Goal: Navigation & Orientation: Understand site structure

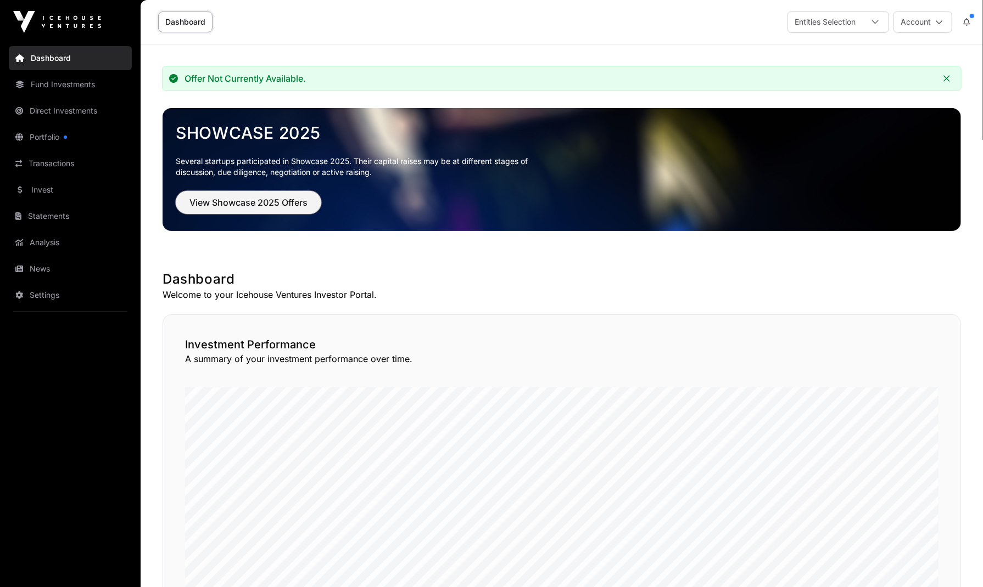
click at [272, 209] on button "View Showcase 2025 Offers" at bounding box center [248, 202] width 145 height 23
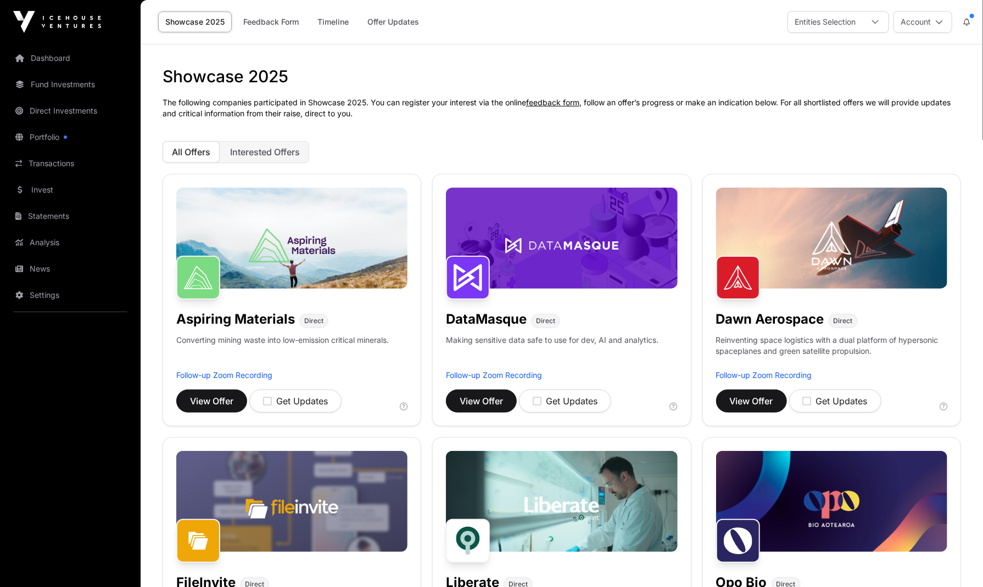
click at [269, 159] on button "Interested Offers" at bounding box center [265, 152] width 88 height 22
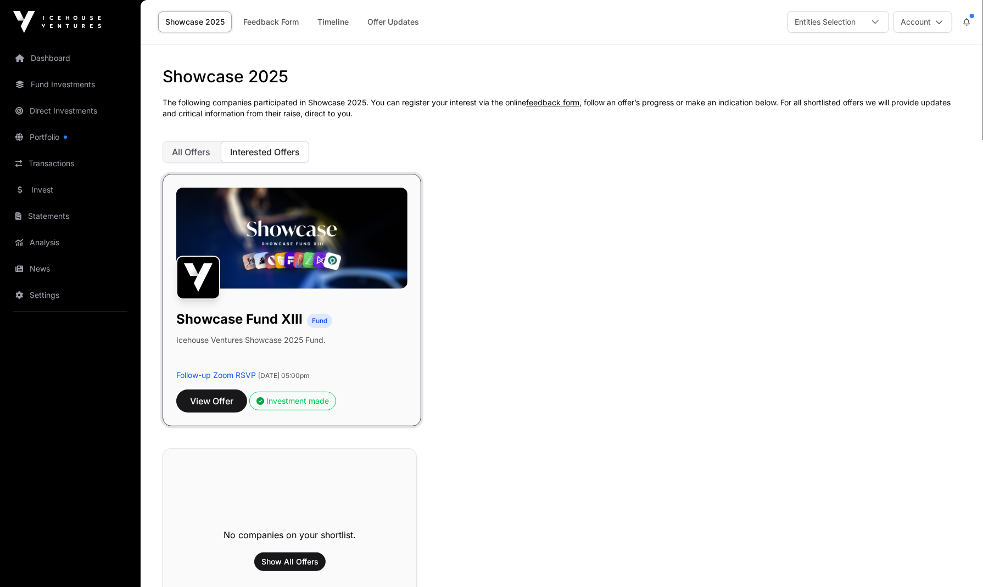
click at [197, 154] on span "All Offers" at bounding box center [191, 152] width 38 height 11
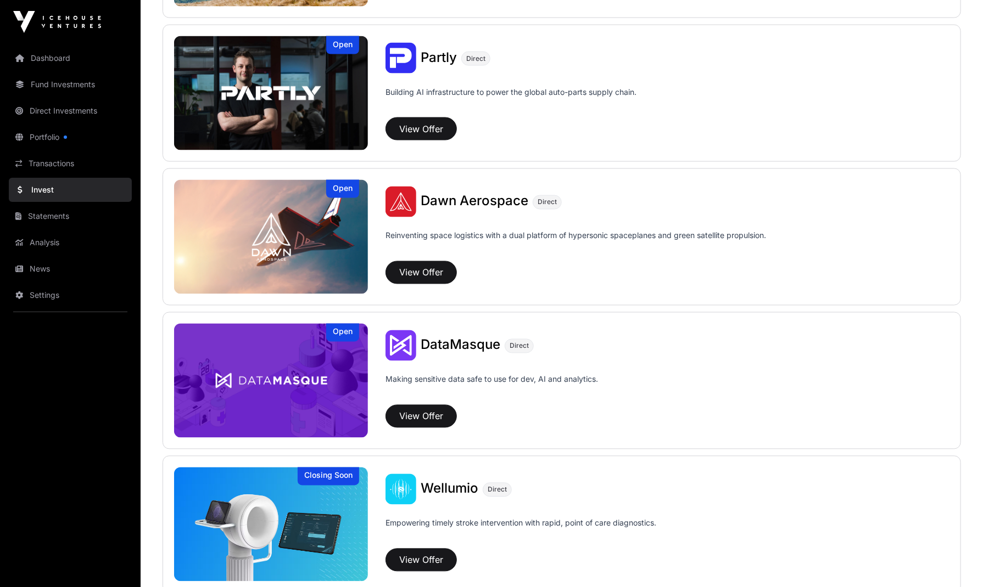
scroll to position [1122, 0]
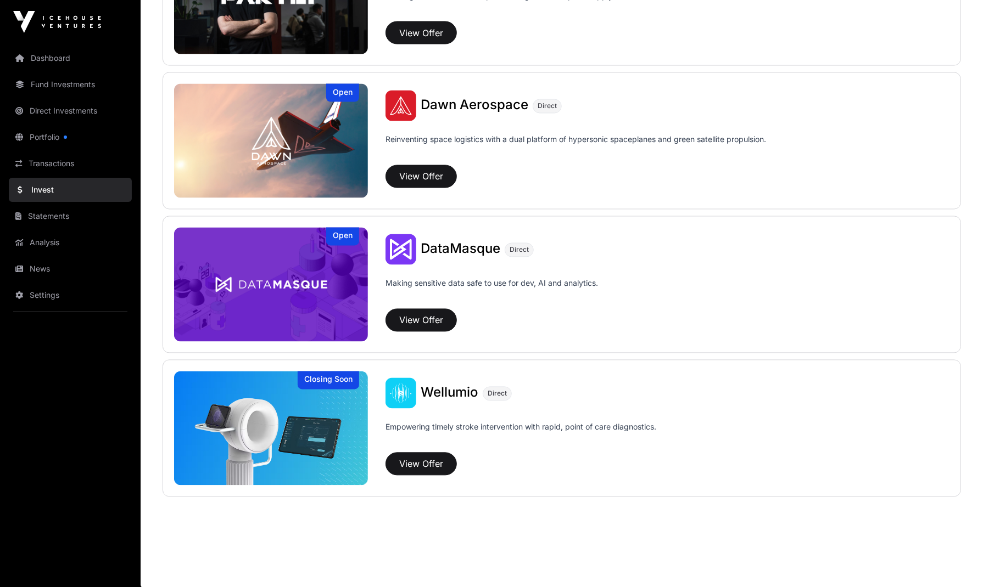
click at [55, 143] on link "Portfolio" at bounding box center [70, 137] width 123 height 24
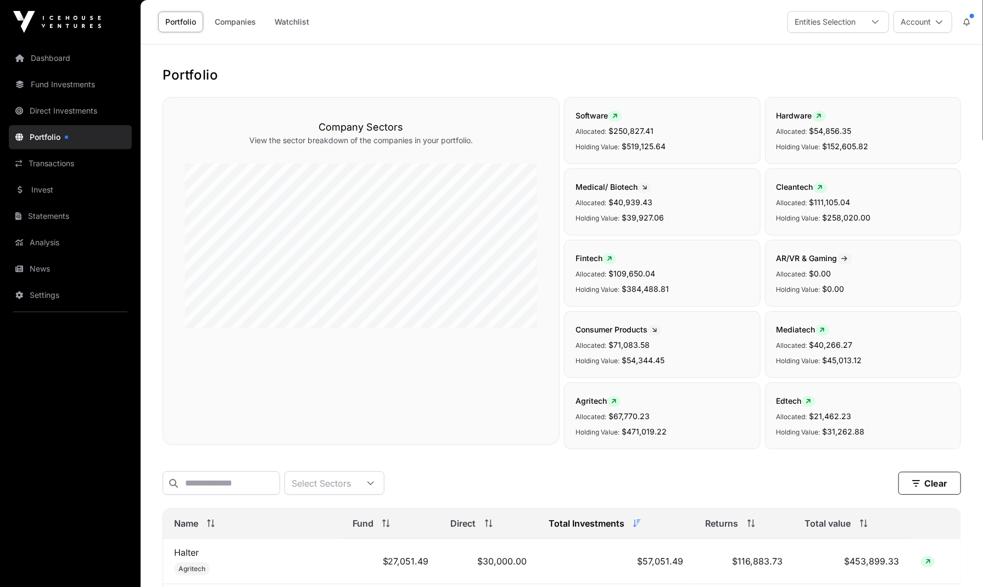
click at [36, 62] on link "Dashboard" at bounding box center [70, 58] width 123 height 24
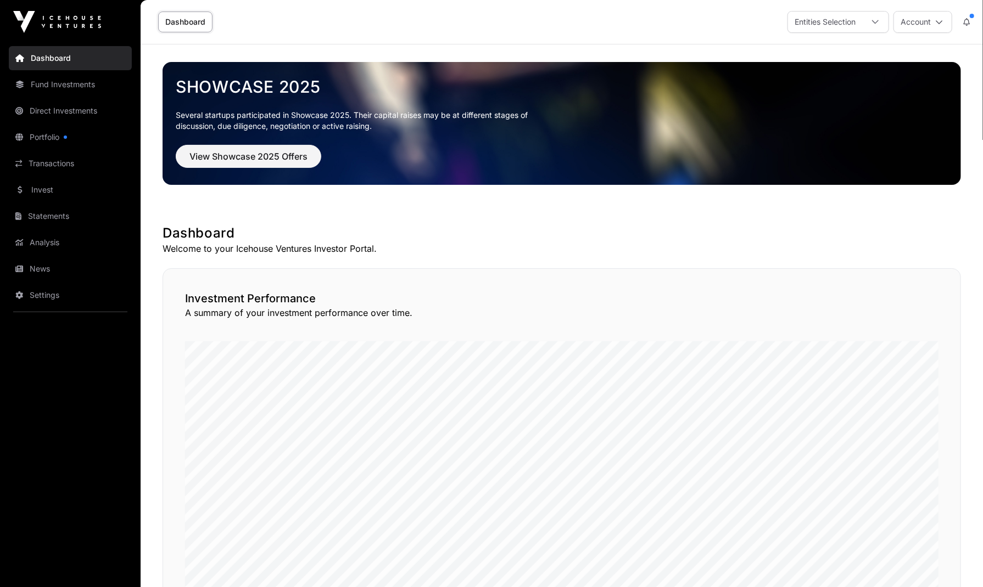
click at [53, 89] on link "Fund Investments" at bounding box center [70, 84] width 123 height 24
click at [65, 195] on link "Invest" at bounding box center [70, 190] width 123 height 24
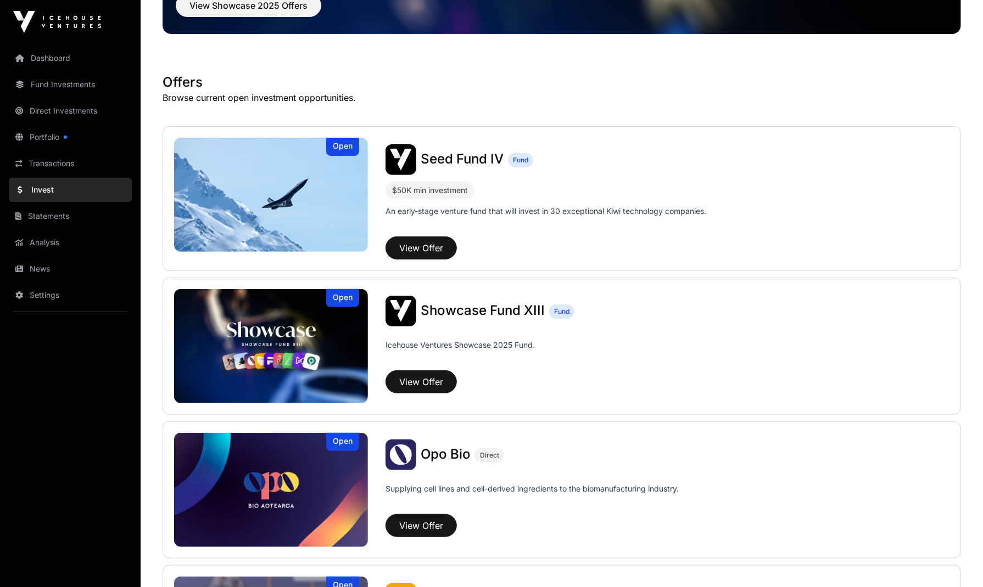
scroll to position [165, 0]
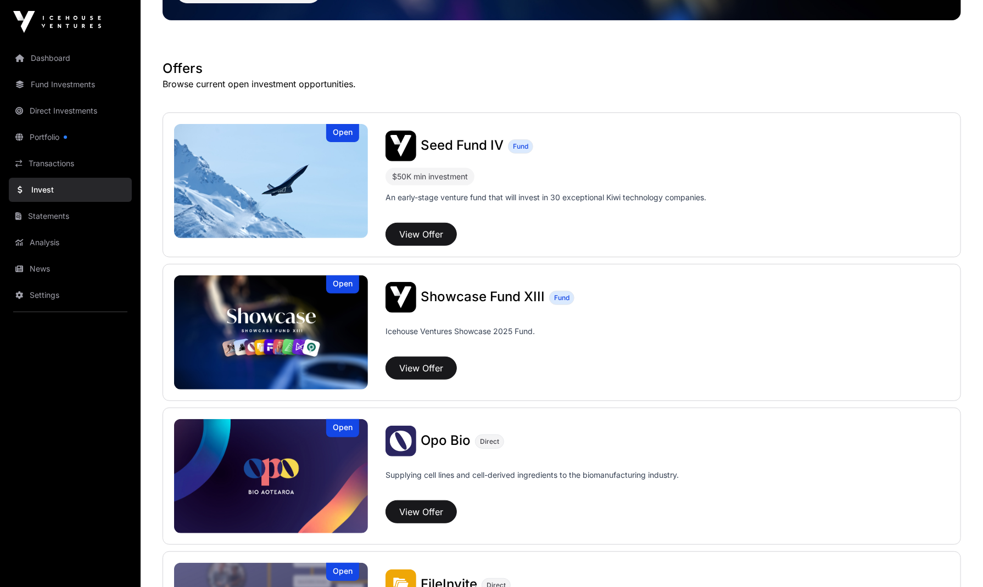
click at [53, 83] on link "Fund Investments" at bounding box center [70, 84] width 123 height 24
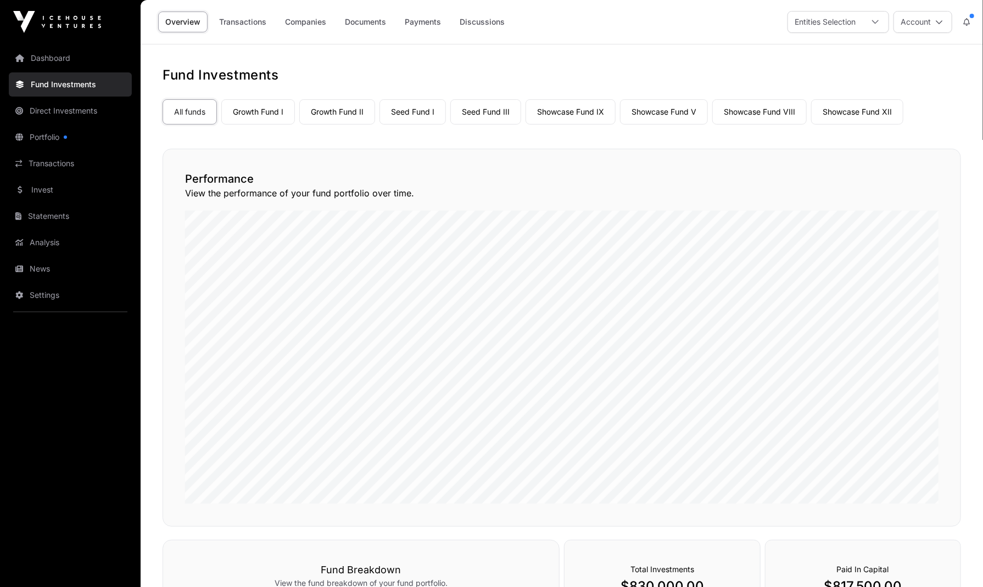
click at [51, 61] on link "Dashboard" at bounding box center [70, 58] width 123 height 24
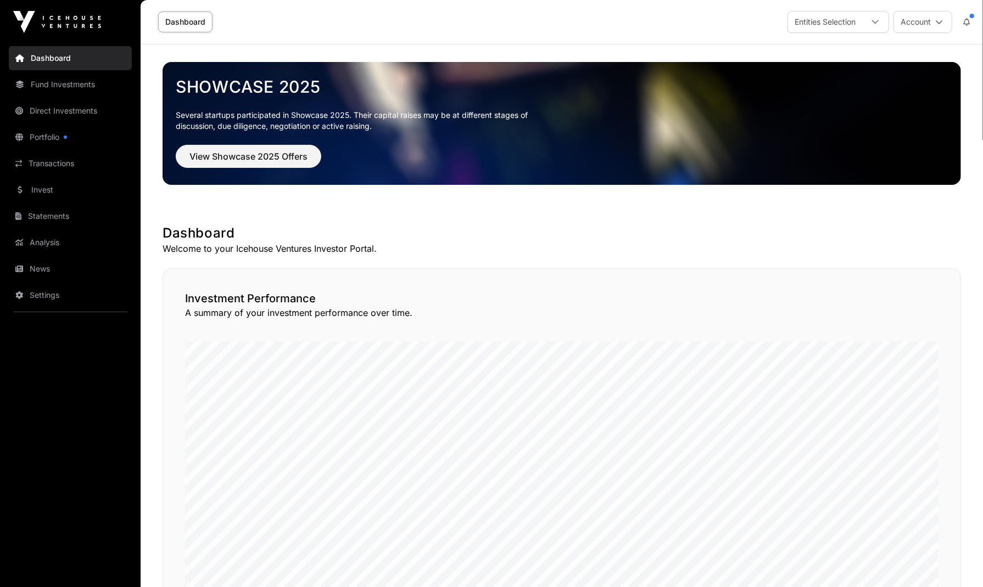
click at [44, 114] on link "Direct Investments" at bounding box center [70, 111] width 123 height 24
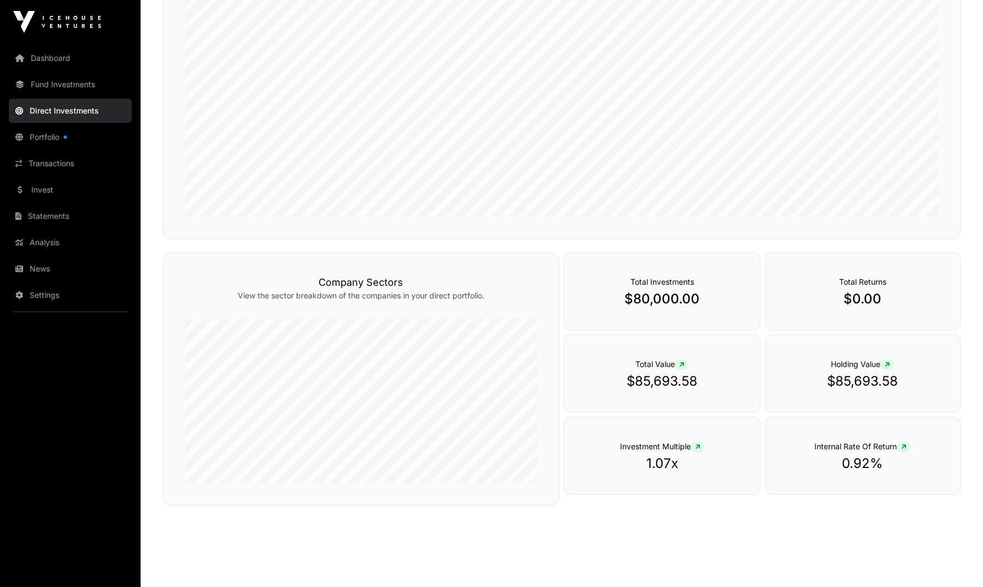
scroll to position [261, 0]
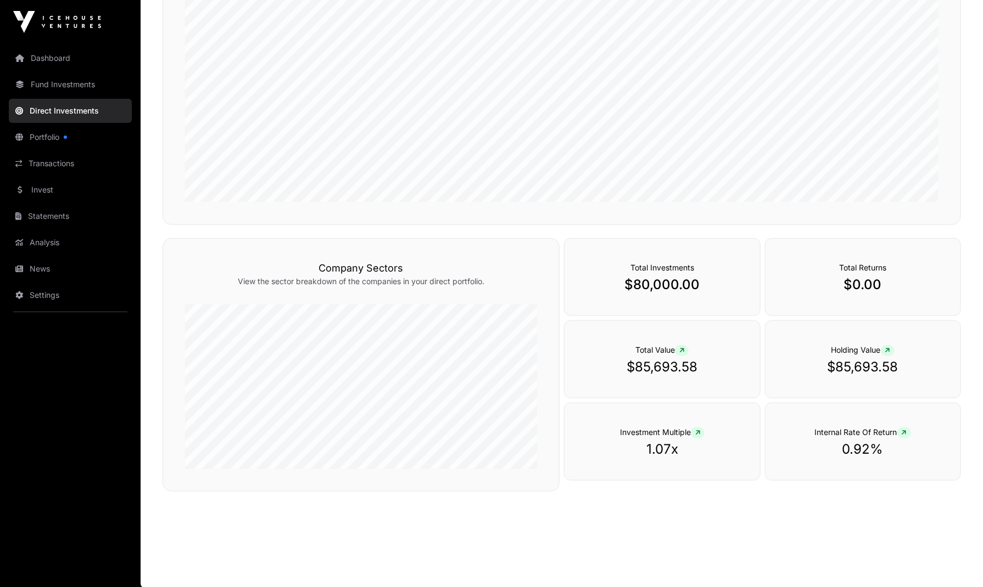
click at [57, 163] on link "Transactions" at bounding box center [70, 164] width 123 height 24
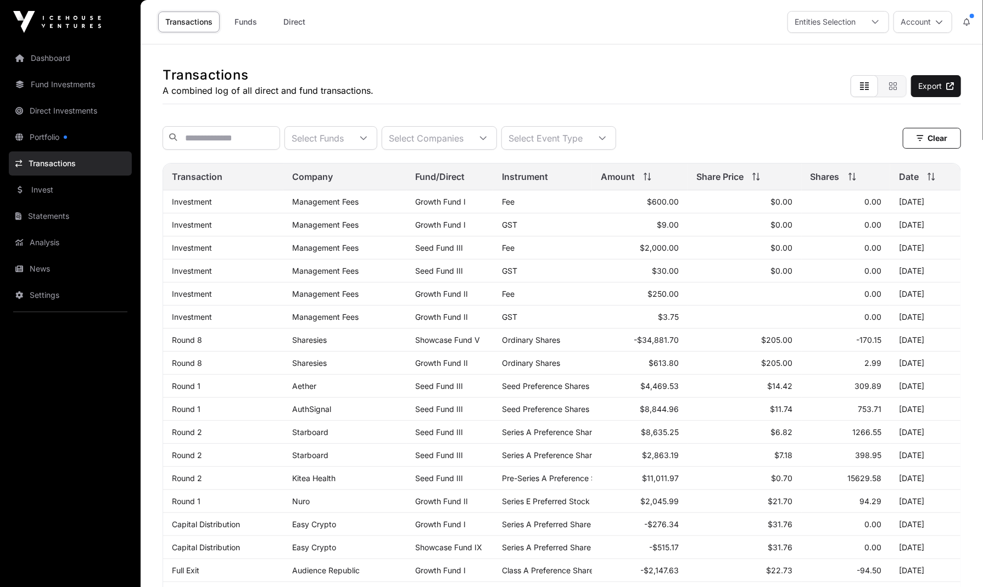
click at [52, 192] on link "Invest" at bounding box center [70, 190] width 123 height 24
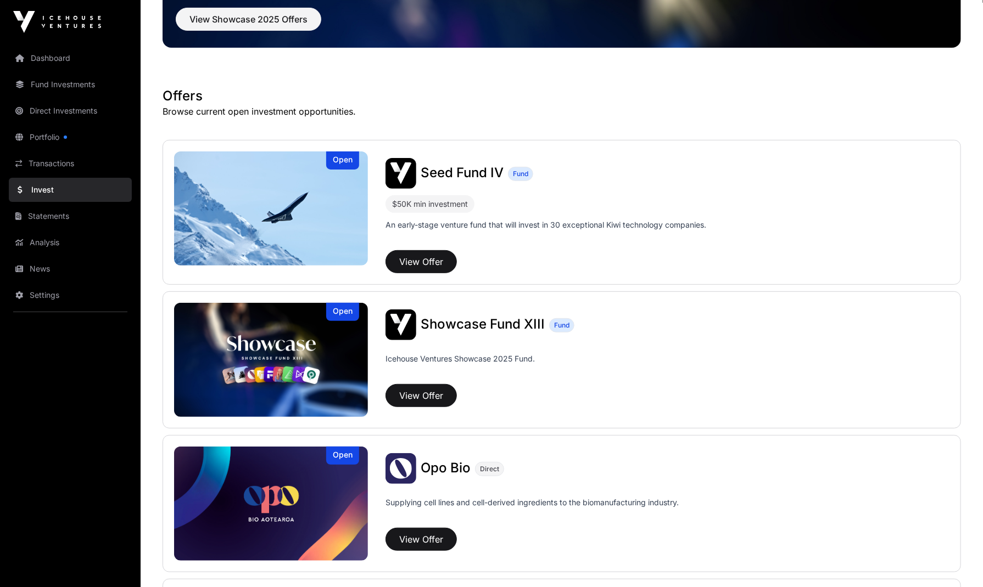
scroll to position [165, 0]
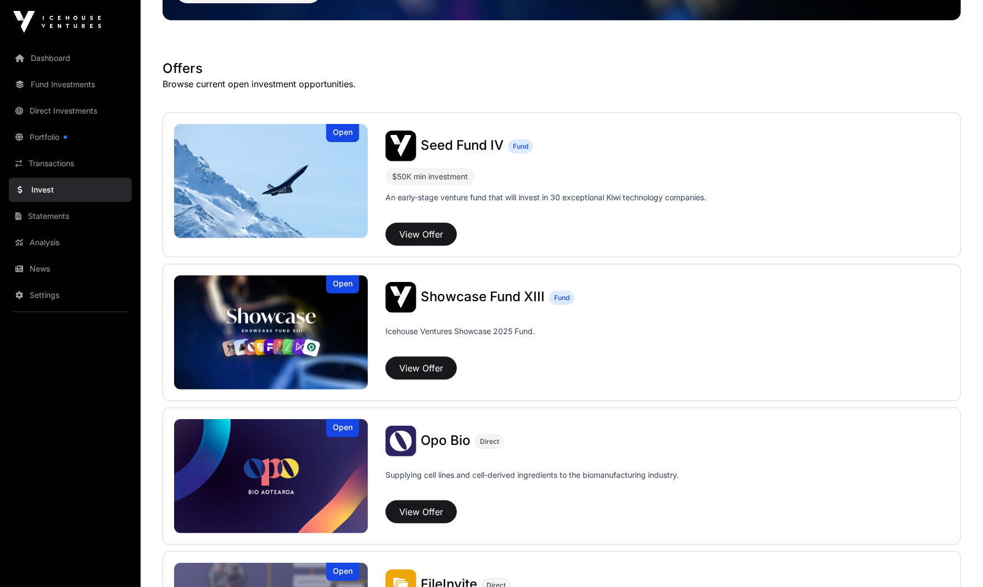
click at [47, 219] on link "Statements" at bounding box center [70, 216] width 123 height 24
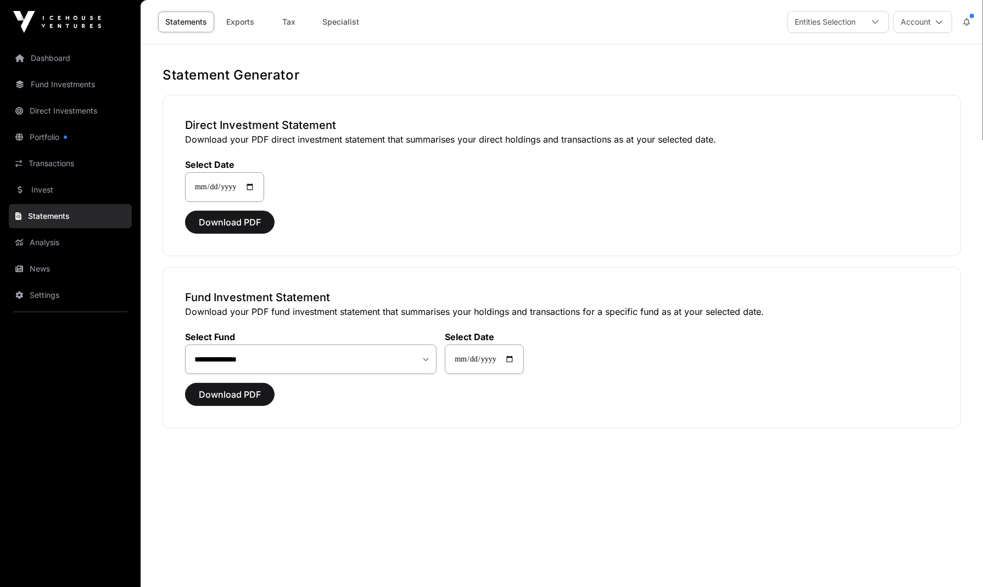
click at [51, 250] on link "Analysis" at bounding box center [70, 243] width 123 height 24
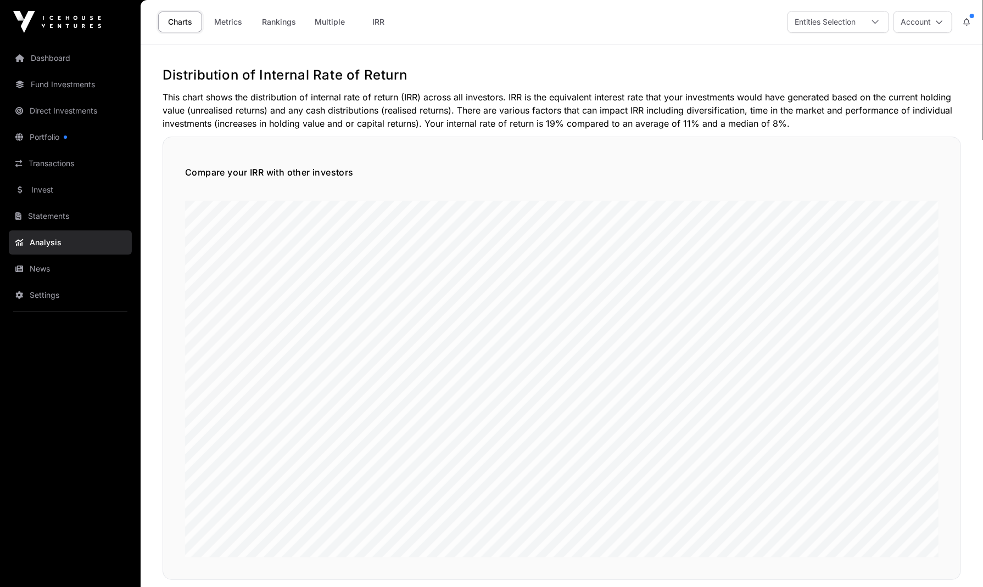
click at [52, 58] on link "Dashboard" at bounding box center [70, 58] width 123 height 24
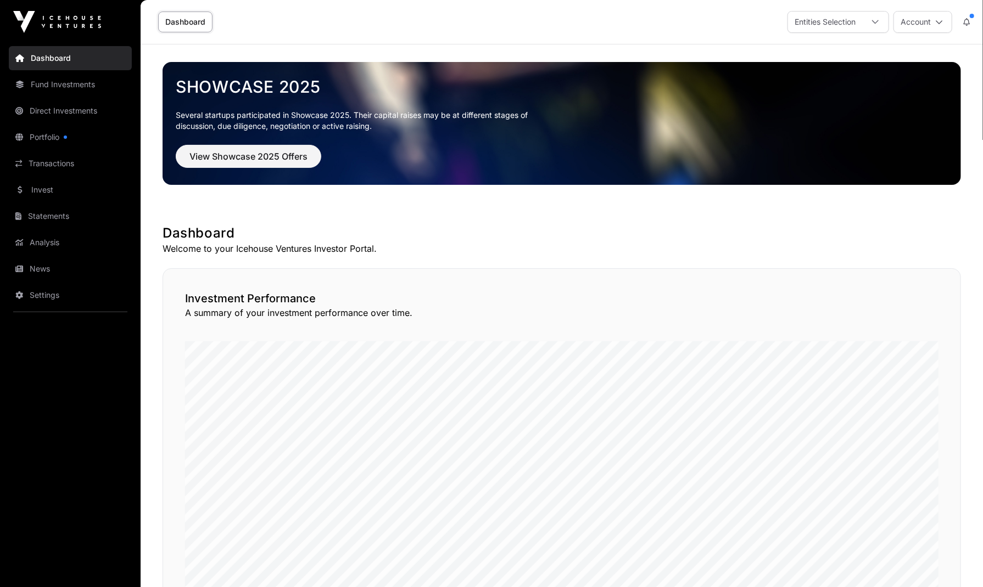
click at [876, 25] on icon at bounding box center [875, 22] width 8 height 8
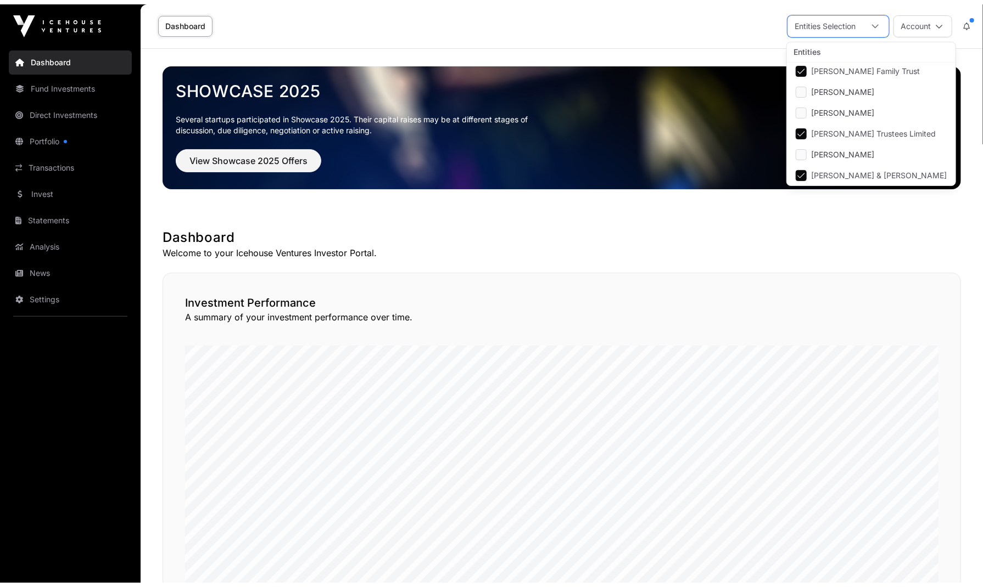
scroll to position [2, 0]
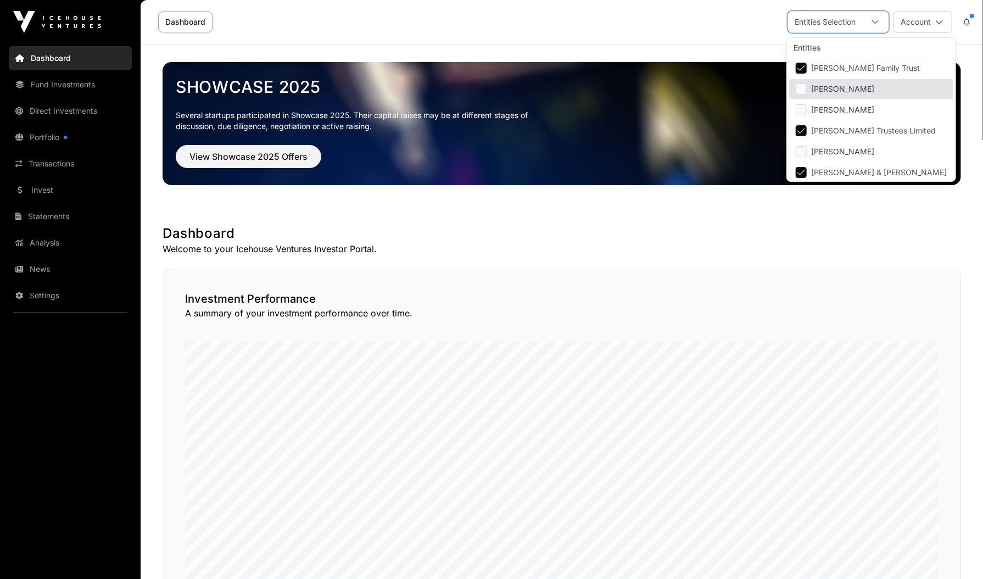
click at [89, 87] on link "Fund Investments" at bounding box center [70, 84] width 123 height 24
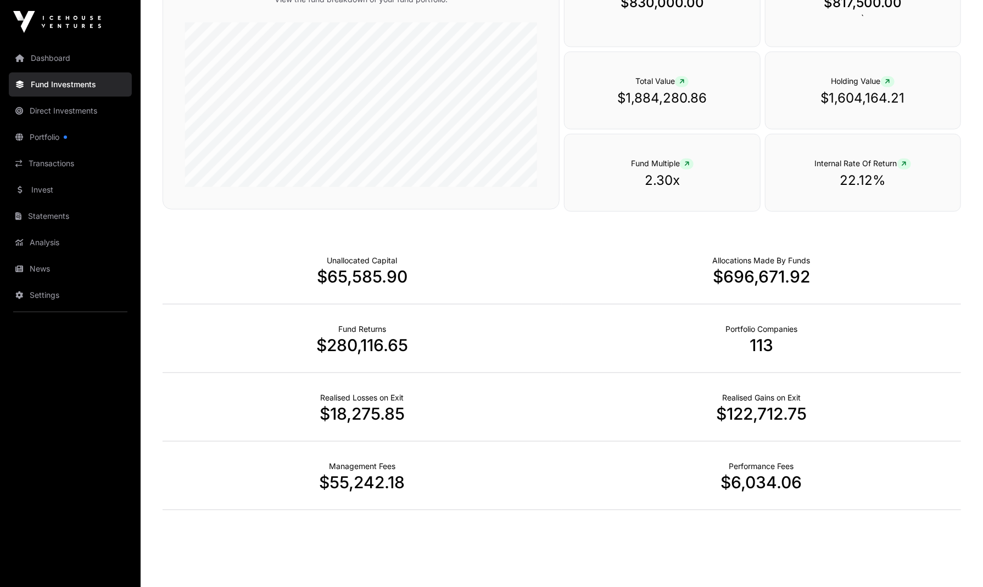
scroll to position [598, 0]
